Goal: Task Accomplishment & Management: Manage account settings

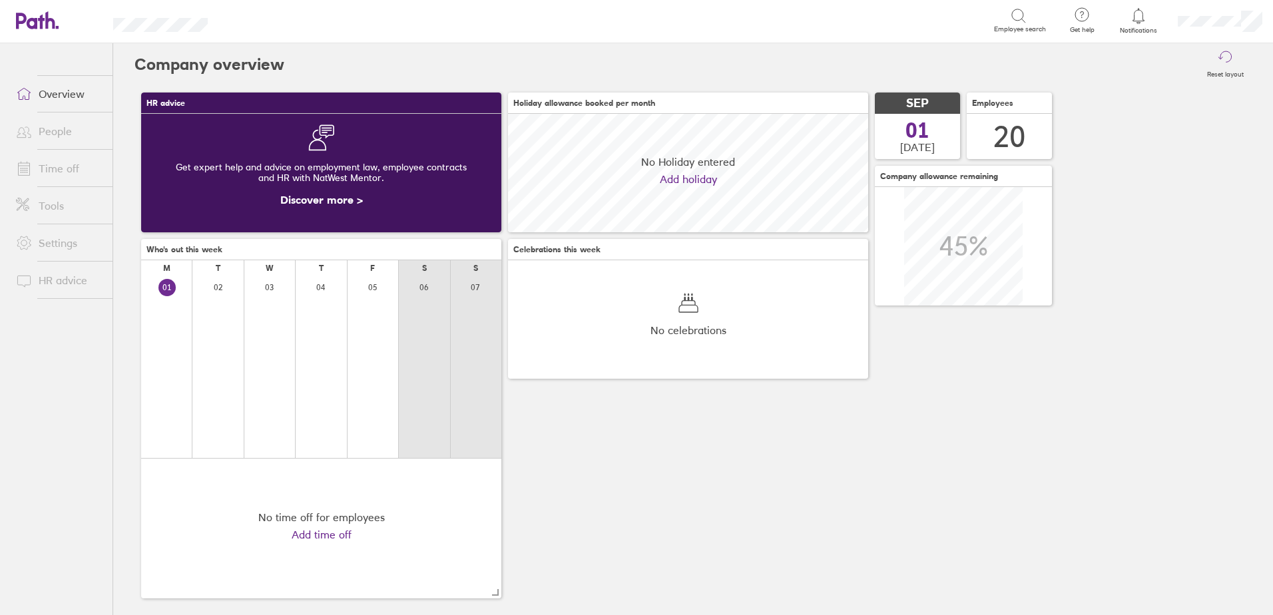
scroll to position [119, 360]
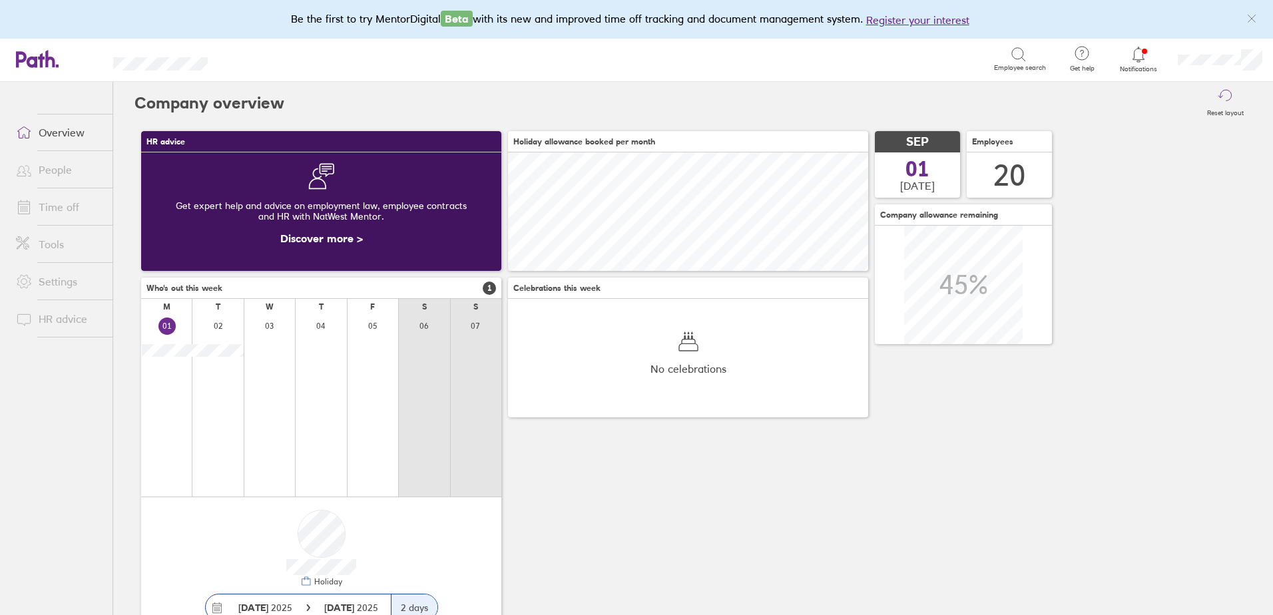
click at [70, 208] on link "Time off" at bounding box center [58, 207] width 107 height 27
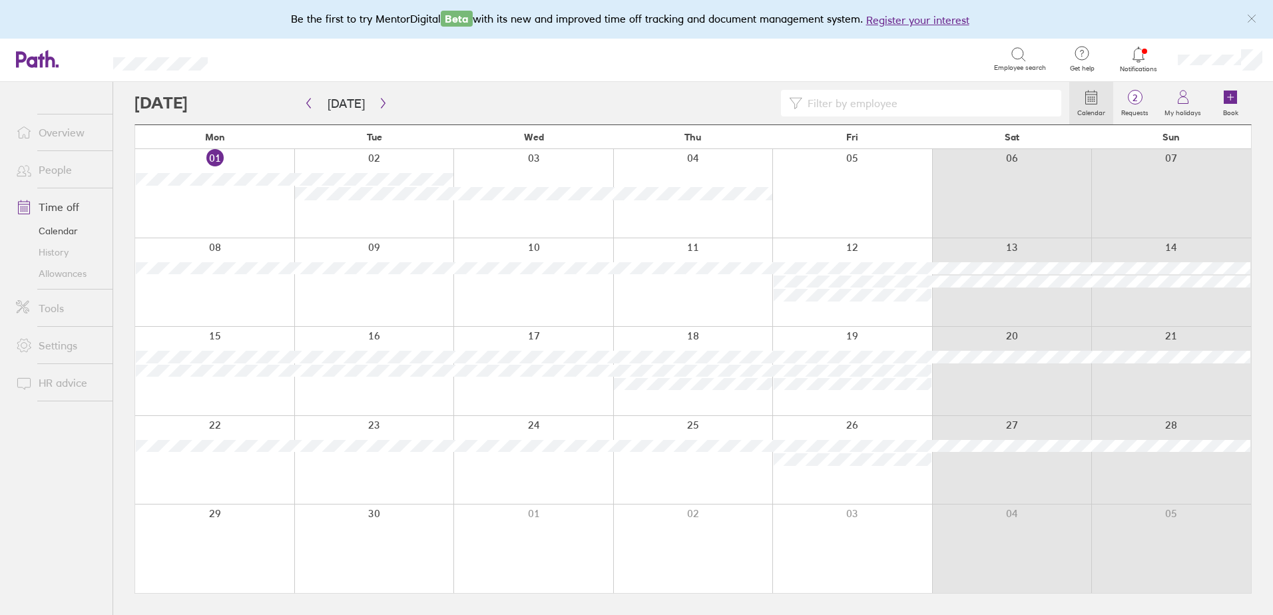
click at [235, 292] on div at bounding box center [214, 282] width 159 height 89
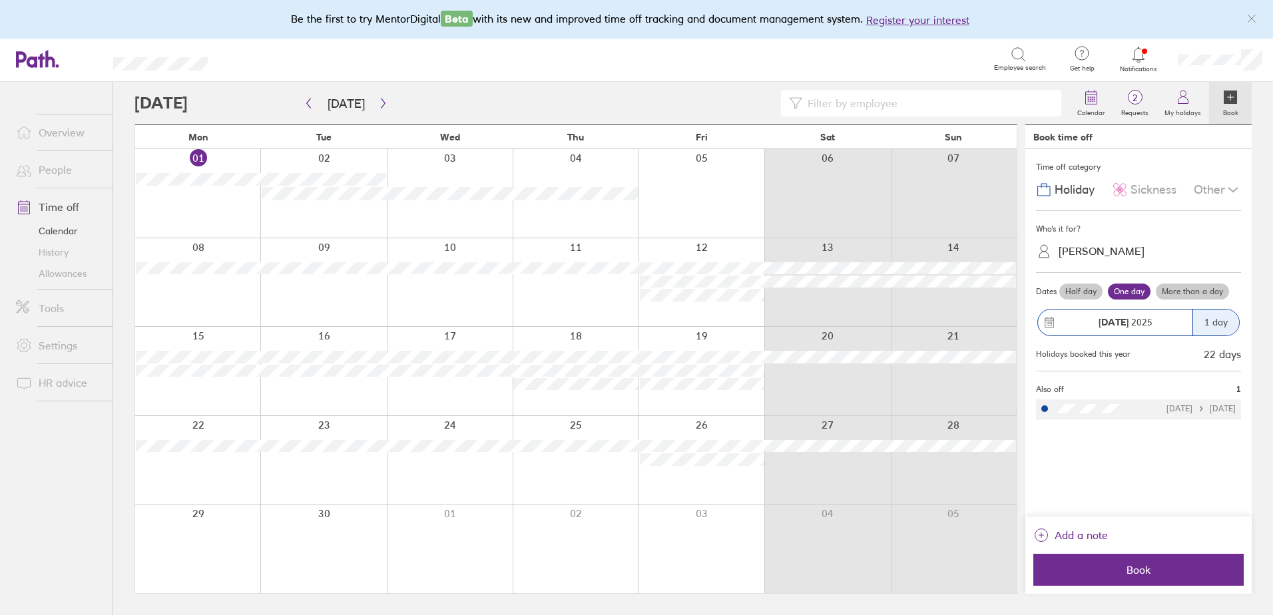
click at [1074, 292] on label "Half day" at bounding box center [1081, 292] width 43 height 16
click at [0, 0] on input "Half day" at bounding box center [0, 0] width 0 height 0
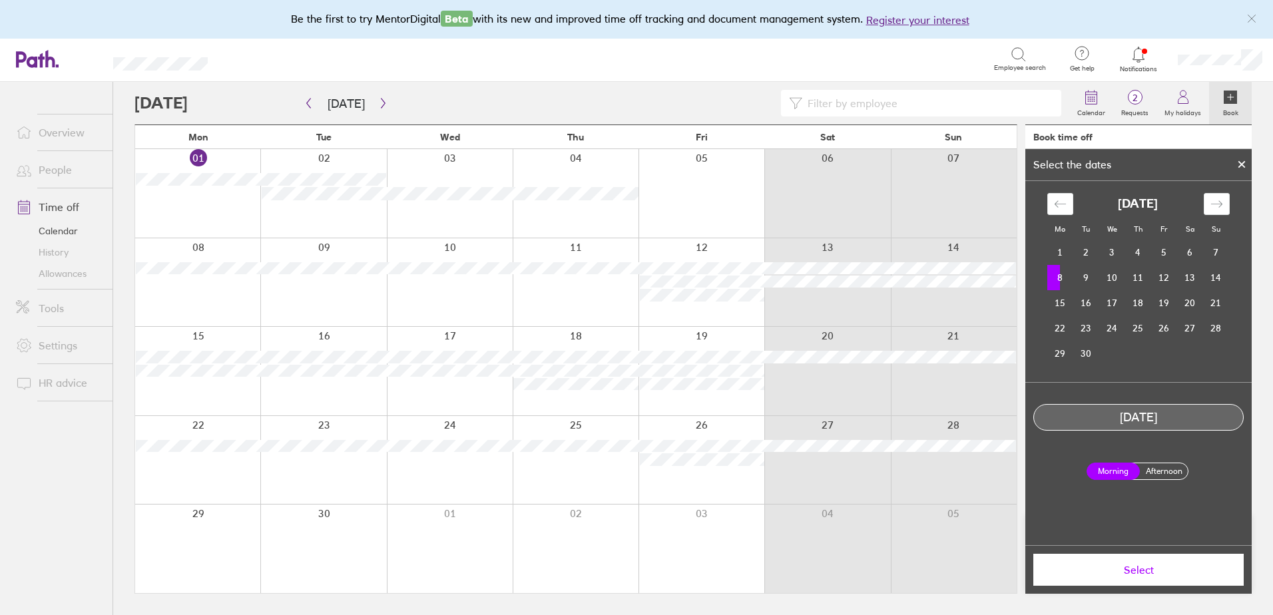
click at [1108, 467] on label "Morning" at bounding box center [1113, 471] width 53 height 17
click at [0, 0] on input "Morning" at bounding box center [0, 0] width 0 height 0
click at [1132, 571] on span "Select" at bounding box center [1139, 570] width 192 height 12
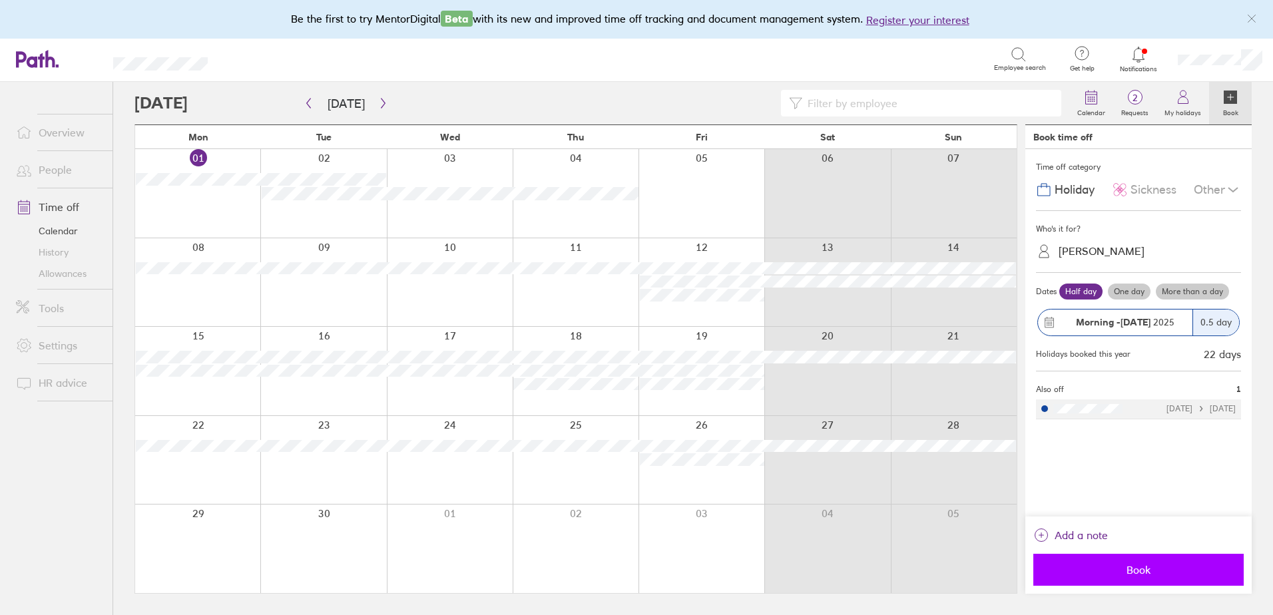
click at [1142, 575] on span "Book" at bounding box center [1139, 570] width 192 height 12
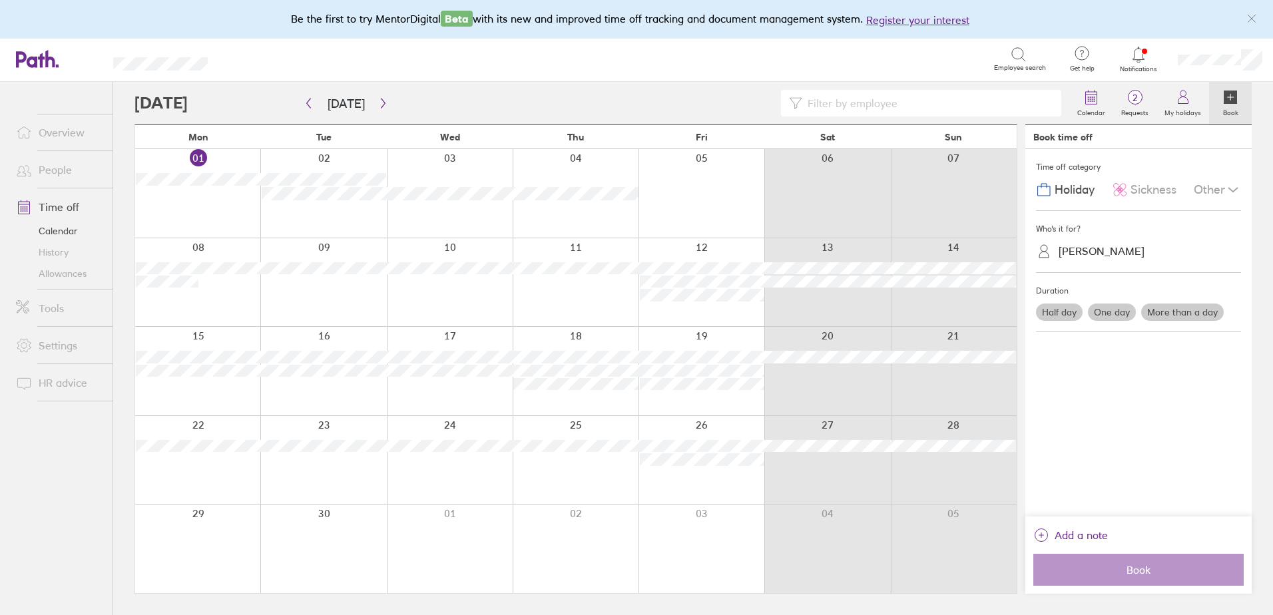
click at [58, 274] on link "Allowances" at bounding box center [58, 273] width 107 height 21
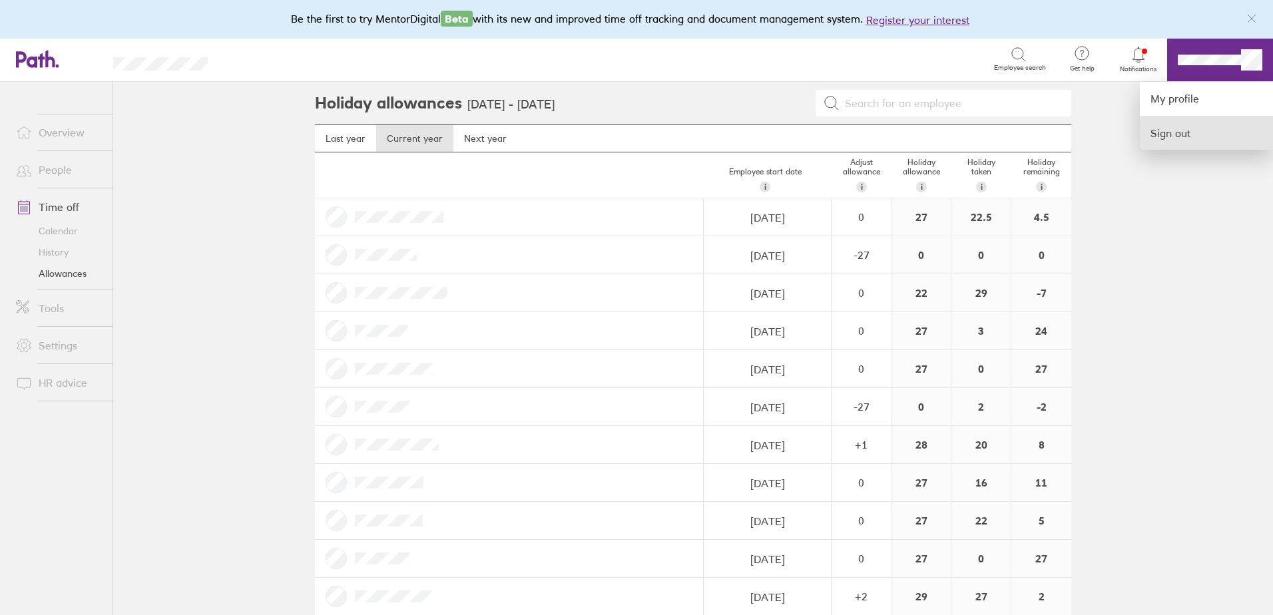
click at [1200, 137] on link "Sign out" at bounding box center [1206, 133] width 133 height 33
